Goal: Information Seeking & Learning: Find specific page/section

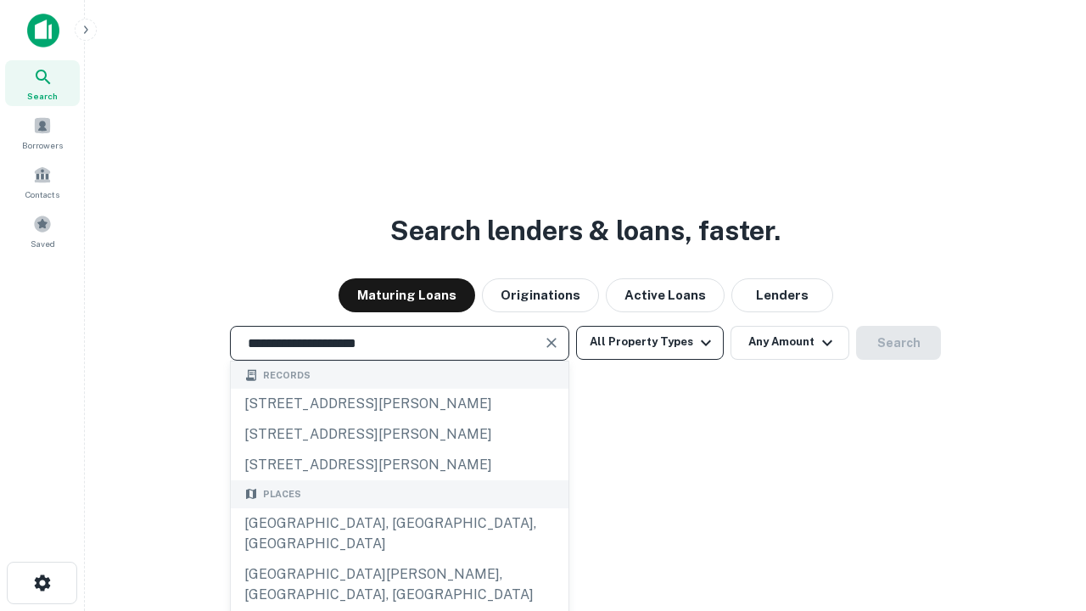
click at [399, 559] on div "[GEOGRAPHIC_DATA], [GEOGRAPHIC_DATA], [GEOGRAPHIC_DATA]" at bounding box center [400, 533] width 338 height 51
click at [650, 342] on button "All Property Types" at bounding box center [650, 343] width 148 height 34
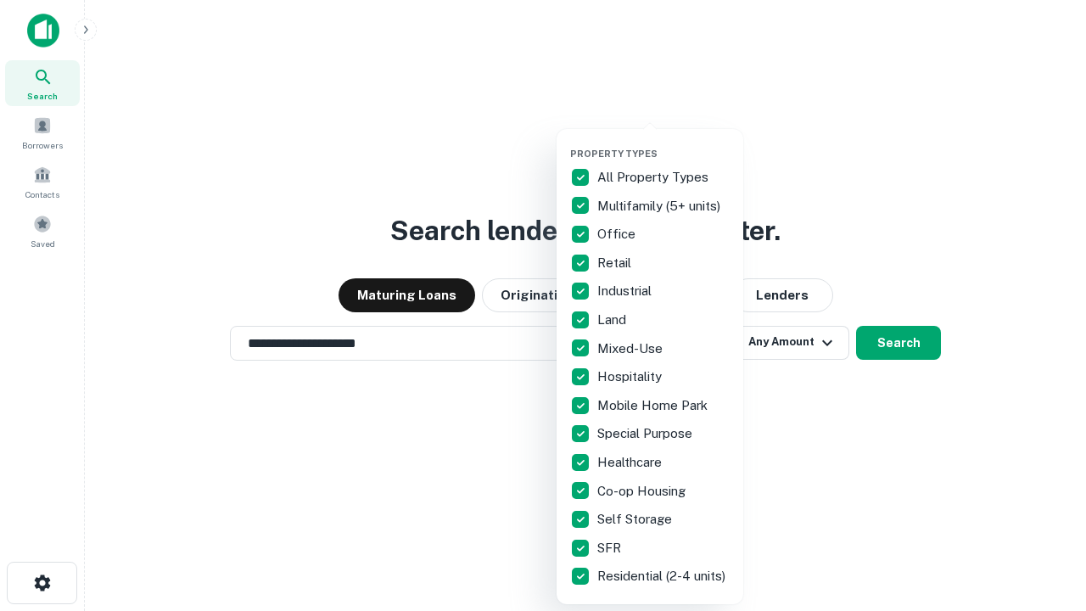
type input "**********"
click at [664, 143] on button "button" at bounding box center [663, 143] width 187 height 1
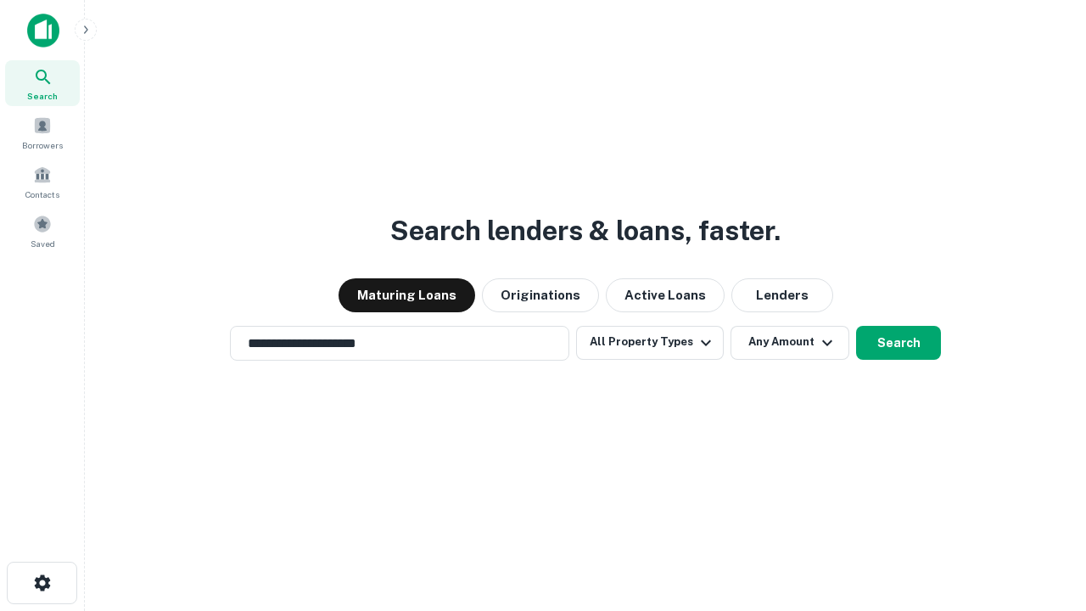
scroll to position [26, 0]
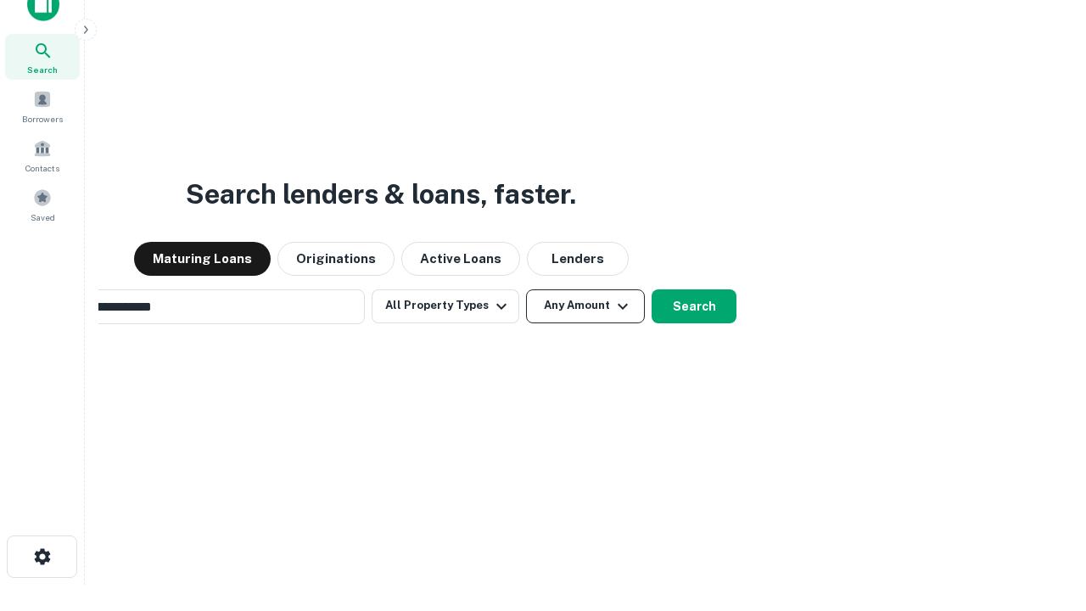
click at [526, 289] on button "Any Amount" at bounding box center [585, 306] width 119 height 34
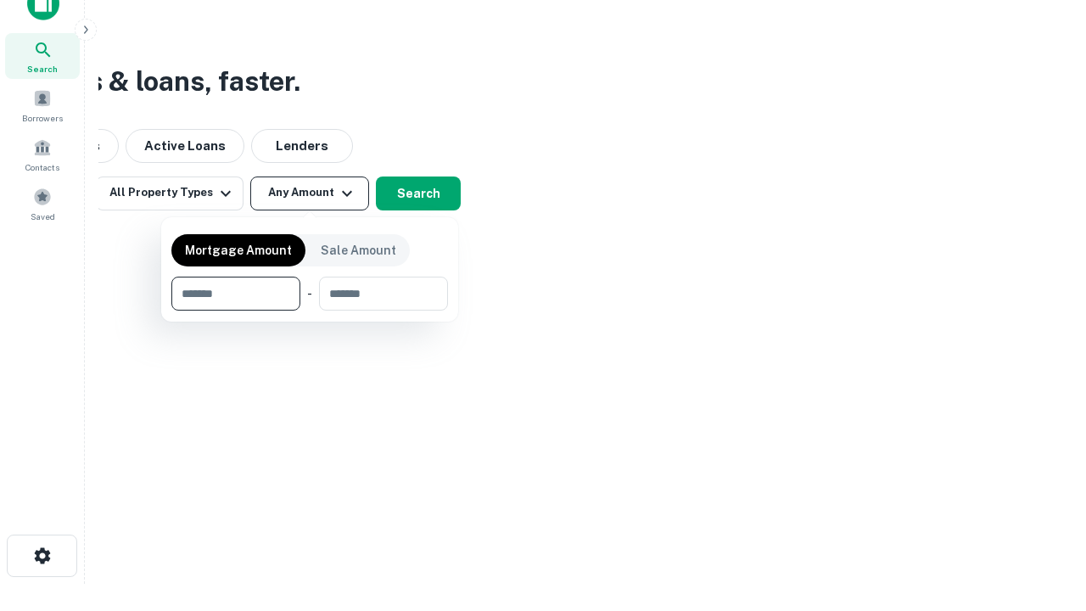
type input "*******"
click at [310, 311] on button "button" at bounding box center [309, 311] width 277 height 1
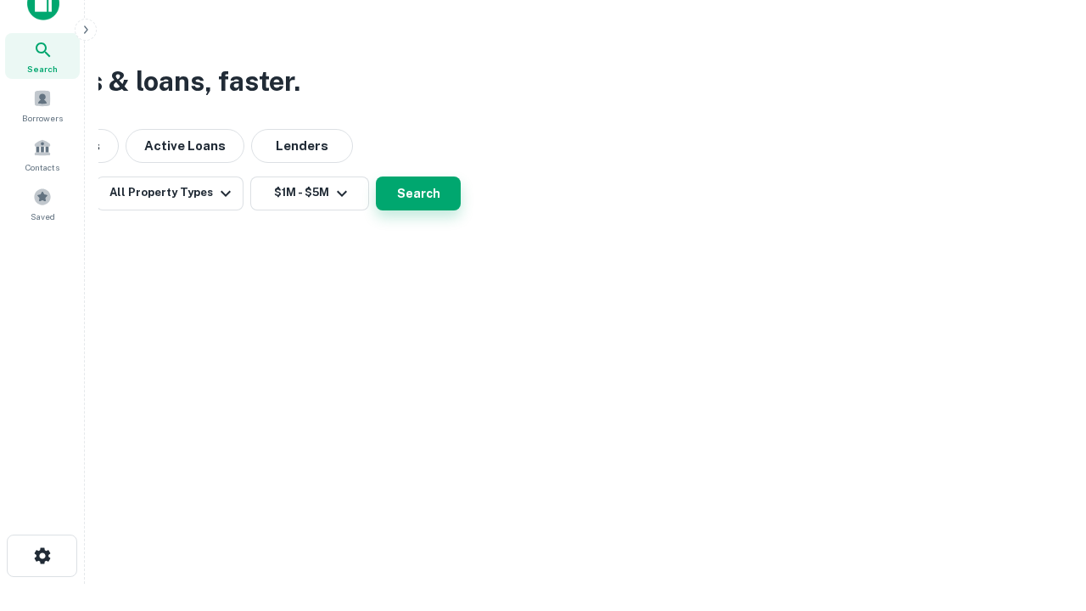
click at [461, 210] on button "Search" at bounding box center [418, 194] width 85 height 34
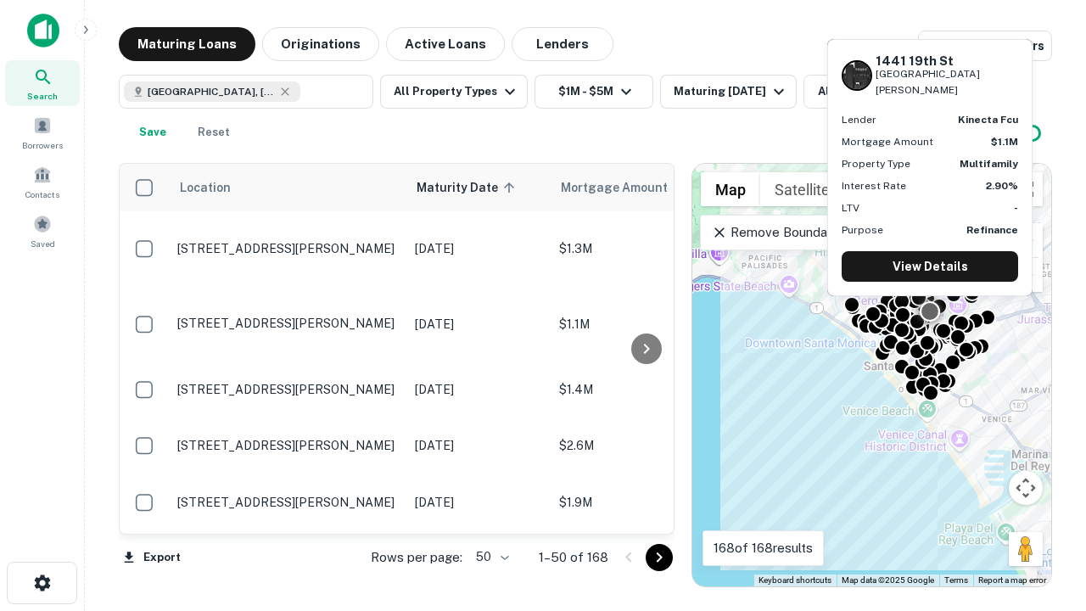
click at [490, 557] on body "Search Borrowers Contacts Saved Maturing Loans Originations Active Loans Lender…" at bounding box center [543, 305] width 1086 height 611
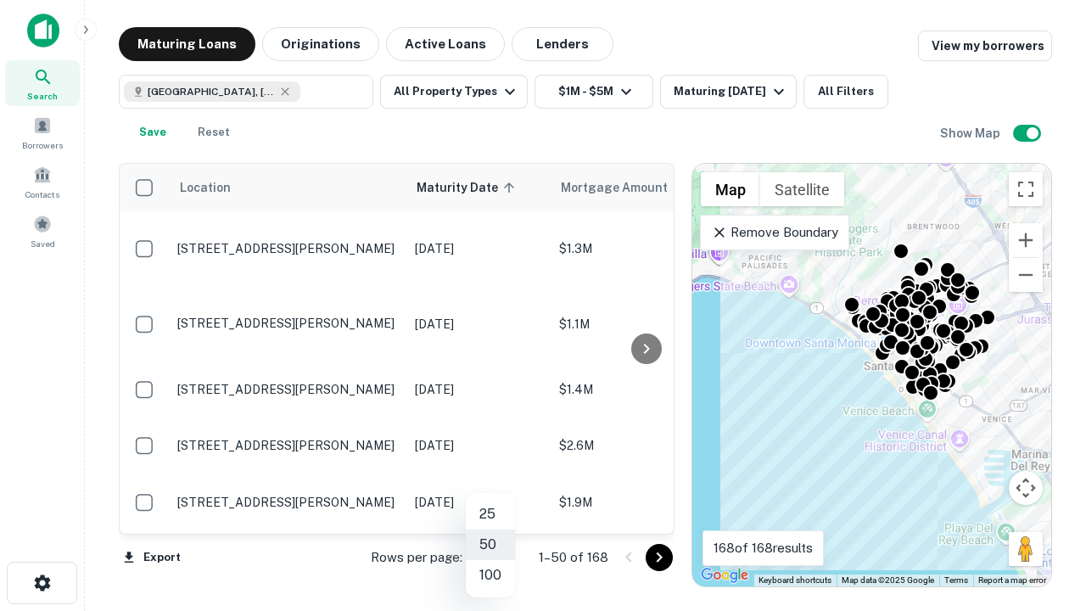
click at [491, 514] on li "25" at bounding box center [490, 514] width 49 height 31
